Goal: Transaction & Acquisition: Purchase product/service

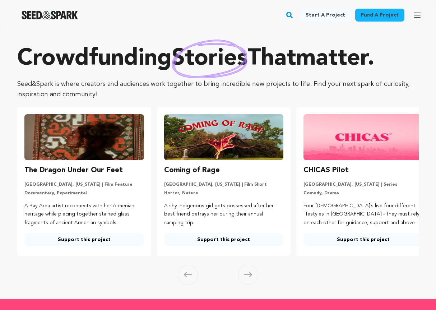
click at [417, 12] on icon "button" at bounding box center [417, 15] width 9 height 9
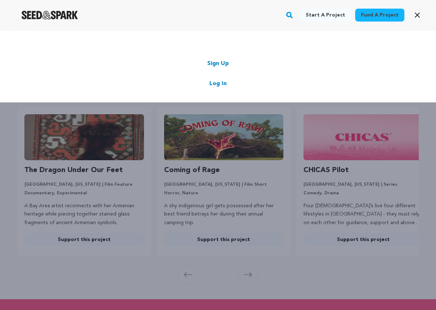
click at [217, 84] on link "Log In" at bounding box center [217, 83] width 17 height 9
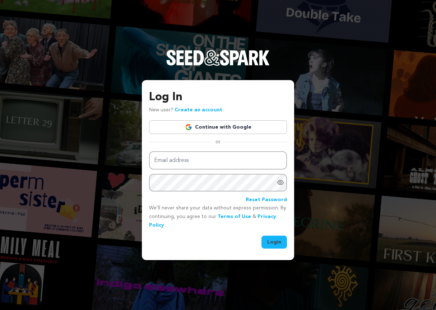
click at [233, 125] on link "Continue with Google" at bounding box center [218, 127] width 138 height 14
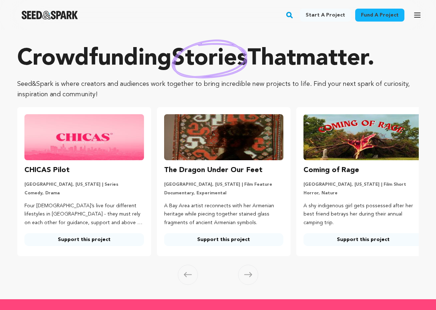
click at [415, 11] on icon "button" at bounding box center [417, 15] width 9 height 9
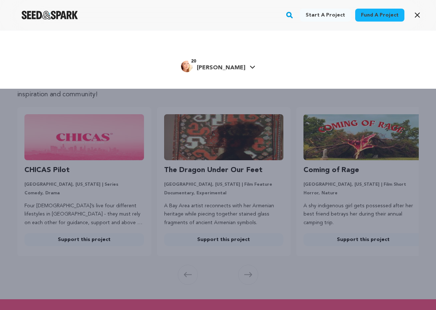
click at [223, 66] on span "[PERSON_NAME]" at bounding box center [221, 68] width 48 height 6
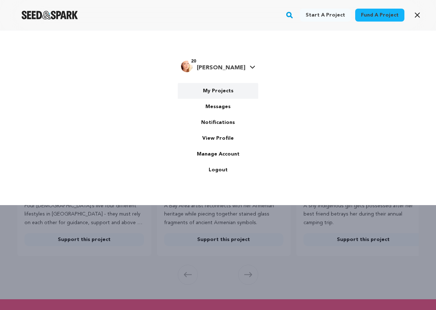
click at [221, 92] on link "My Projects" at bounding box center [218, 91] width 80 height 16
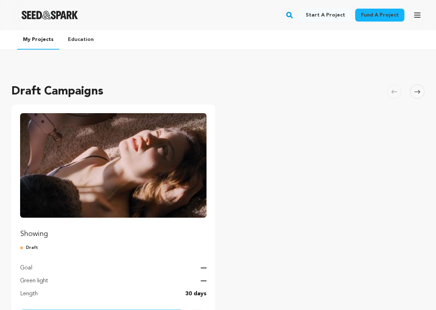
click at [131, 186] on img "Fund Showing" at bounding box center [113, 165] width 186 height 105
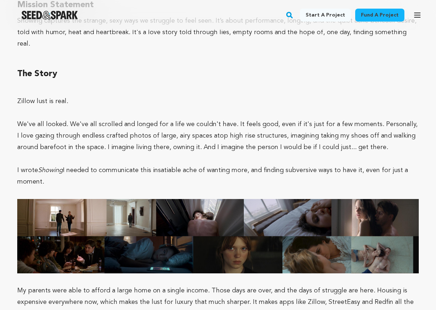
scroll to position [514, 0]
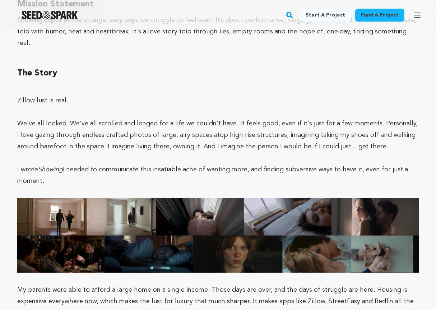
drag, startPoint x: 52, startPoint y: 169, endPoint x: 13, endPoint y: 89, distance: 89.5
copy div "Zillow lust is real. We've all looked. We've all scrolled and longed for a life…"
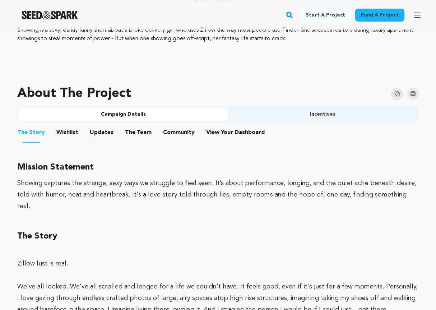
scroll to position [350, 0]
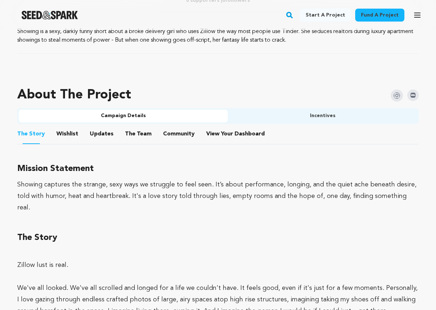
click at [221, 181] on div "Showing captures the strange, sexy ways we struggle to feel seen. It’s about pe…" at bounding box center [218, 196] width 402 height 34
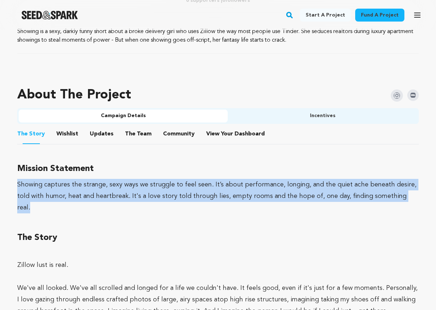
drag, startPoint x: 397, startPoint y: 195, endPoint x: 15, endPoint y: 182, distance: 381.7
copy div "Showing captures the strange, sexy ways we struggle to feel seen. It’s about pe…"
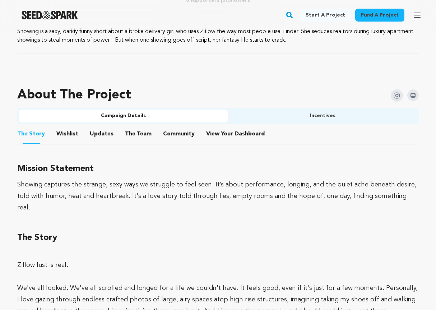
click at [106, 231] on h3 "The Story" at bounding box center [218, 238] width 402 height 14
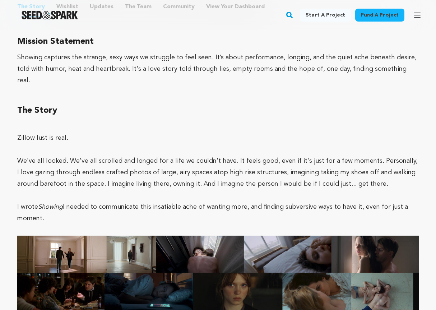
scroll to position [478, 0]
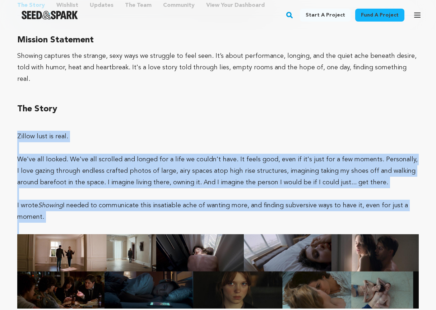
drag, startPoint x: 17, startPoint y: 122, endPoint x: 83, endPoint y: 215, distance: 114.2
copy div "Zillow lust is real. We've all looked. We've all scrolled and longed for a life…"
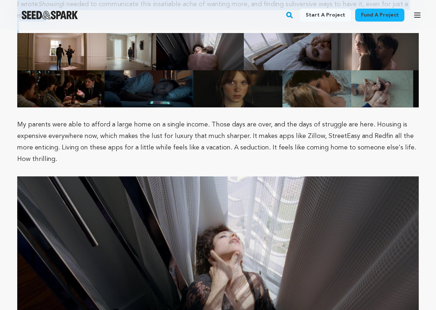
scroll to position [680, 0]
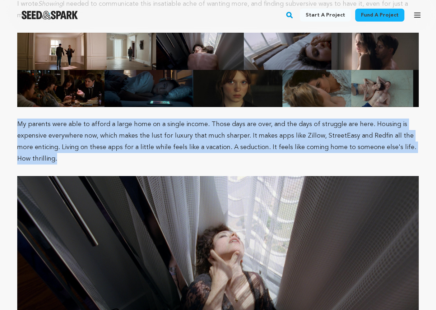
drag, startPoint x: 18, startPoint y: 111, endPoint x: 105, endPoint y: 144, distance: 92.2
click at [105, 144] on p "My parents were able to afford a large home on a single income. Those days are …" at bounding box center [218, 142] width 402 height 46
copy p "My parents were able to afford a large home on a single income. Those days are …"
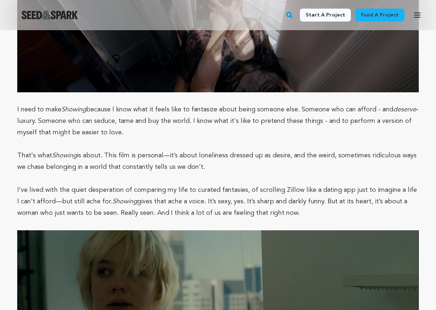
scroll to position [947, 0]
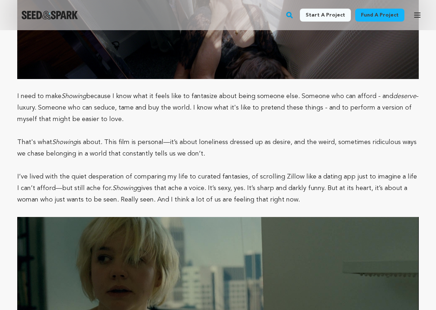
click at [18, 91] on p "I need to make Showing because I know what it feels like to fantasize about bei…" at bounding box center [218, 108] width 402 height 34
drag, startPoint x: 17, startPoint y: 83, endPoint x: 296, endPoint y: 189, distance: 298.3
click at [296, 189] on div "Fund a project Project details Showing [US_STATE][GEOGRAPHIC_DATA], [US_STATE] …" at bounding box center [218, 195] width 436 height 2225
copy div "I need to make Showing because I know what it feels like to fantasize about bei…"
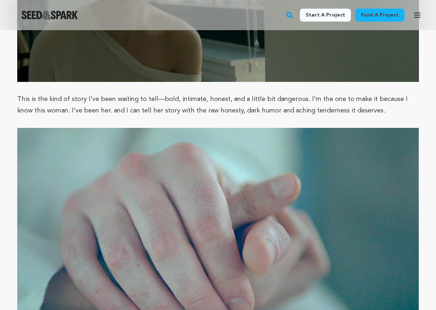
scroll to position [1253, 0]
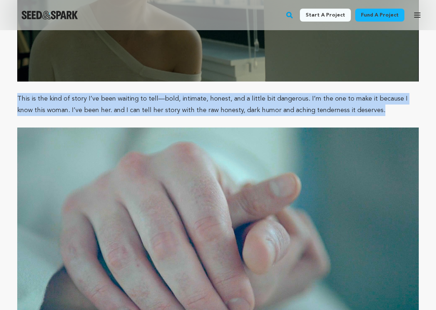
drag, startPoint x: 18, startPoint y: 85, endPoint x: 398, endPoint y: 101, distance: 380.4
click at [398, 101] on p "This is the kind of story I’ve been waiting to tell—bold, intimate, honest, and…" at bounding box center [218, 104] width 402 height 23
copy p "This is the kind of story I’ve been waiting to tell—bold, intimate, honest, and…"
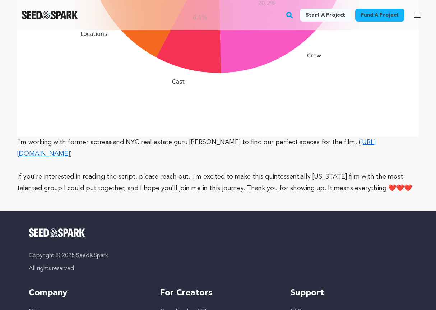
scroll to position [2048, 0]
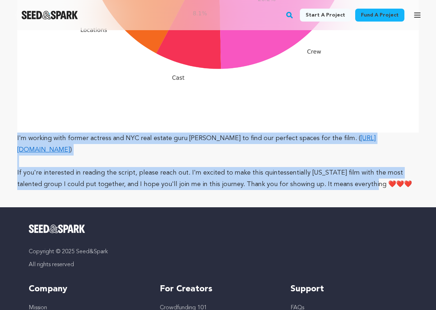
drag, startPoint x: 17, startPoint y: 126, endPoint x: 348, endPoint y: 175, distance: 334.1
copy div "I'm working with former actress and NYC real estate guru [PERSON_NAME] to find …"
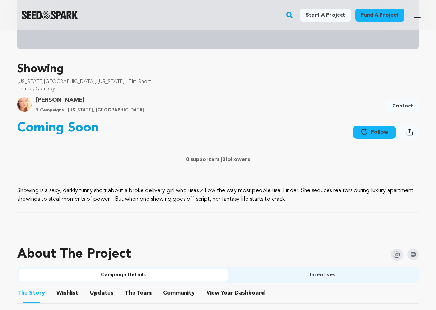
scroll to position [193, 0]
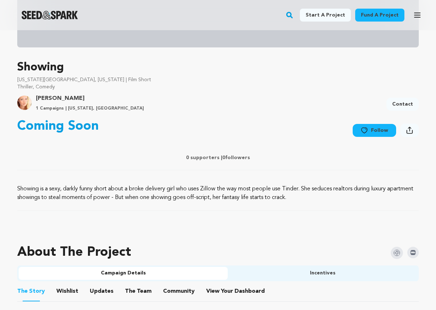
drag, startPoint x: 322, startPoint y: 196, endPoint x: 16, endPoint y: 190, distance: 305.7
copy p "Showing is a sexy, darkly funny short about a broke delivery girl who uses Zill…"
